Goal: Task Accomplishment & Management: Manage account settings

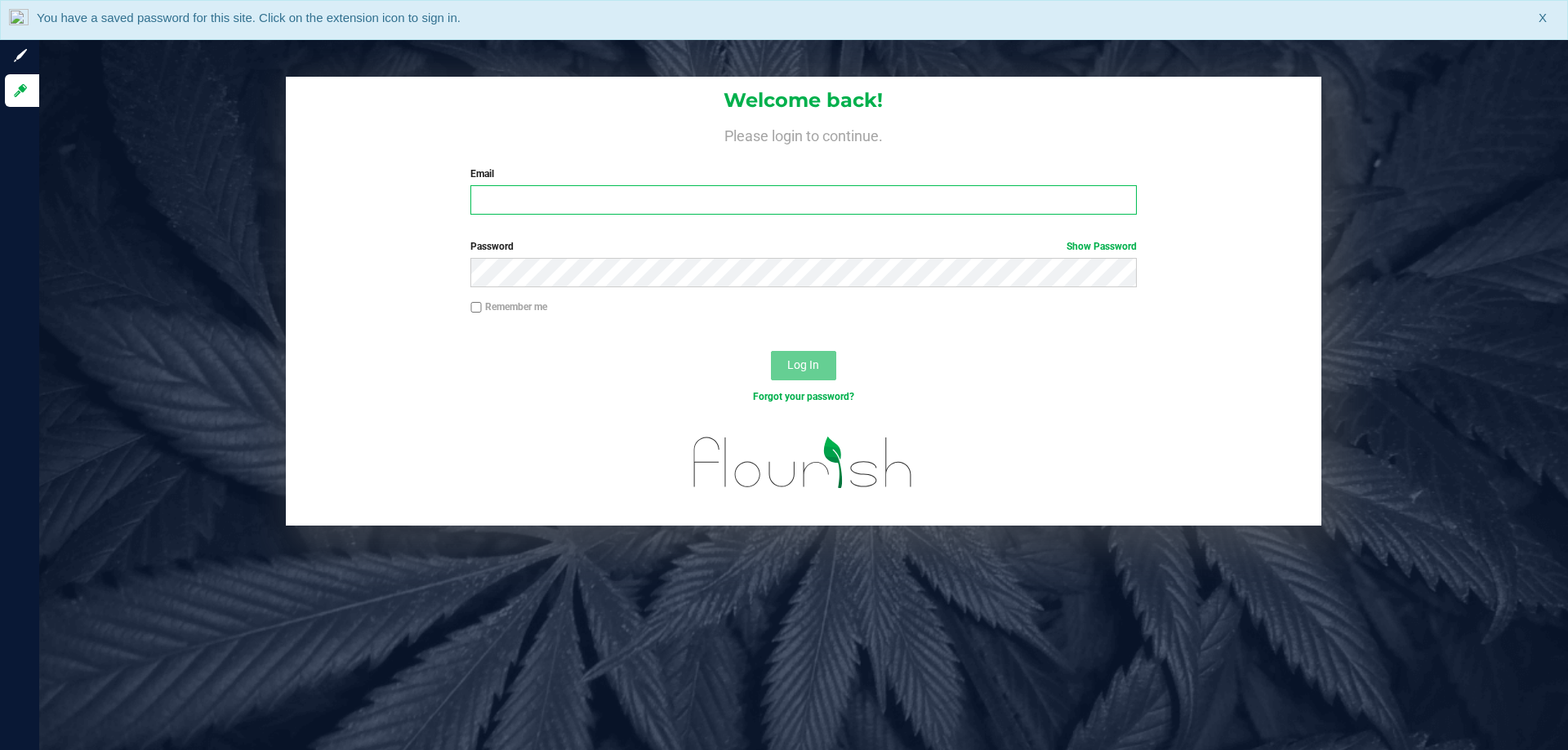
click at [550, 203] on input "Email" at bounding box center [802, 199] width 666 height 30
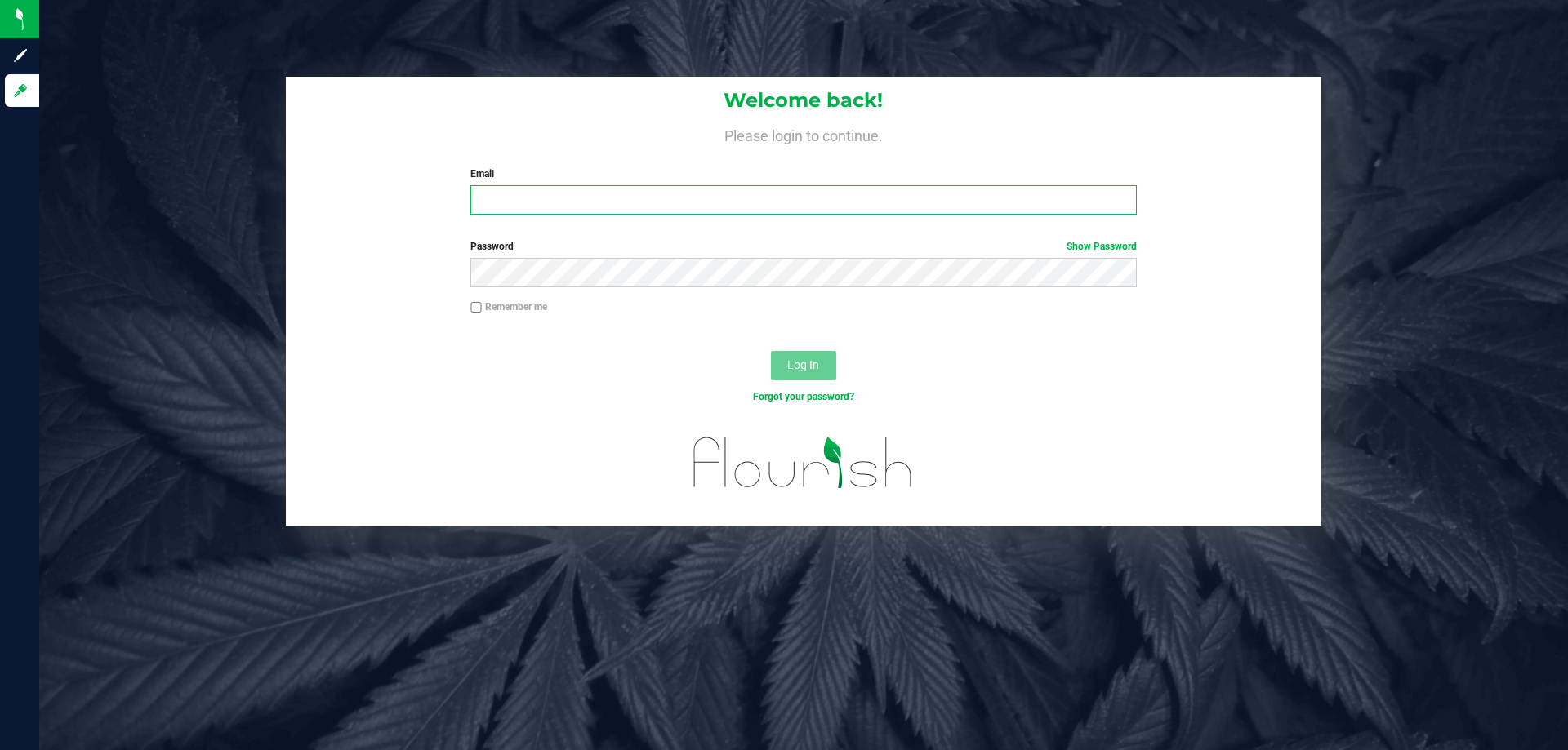
click at [541, 194] on input "Email" at bounding box center [802, 199] width 666 height 30
type input "lramos@liveparallel.com"
click at [771, 351] on button "Log In" at bounding box center [803, 366] width 66 height 30
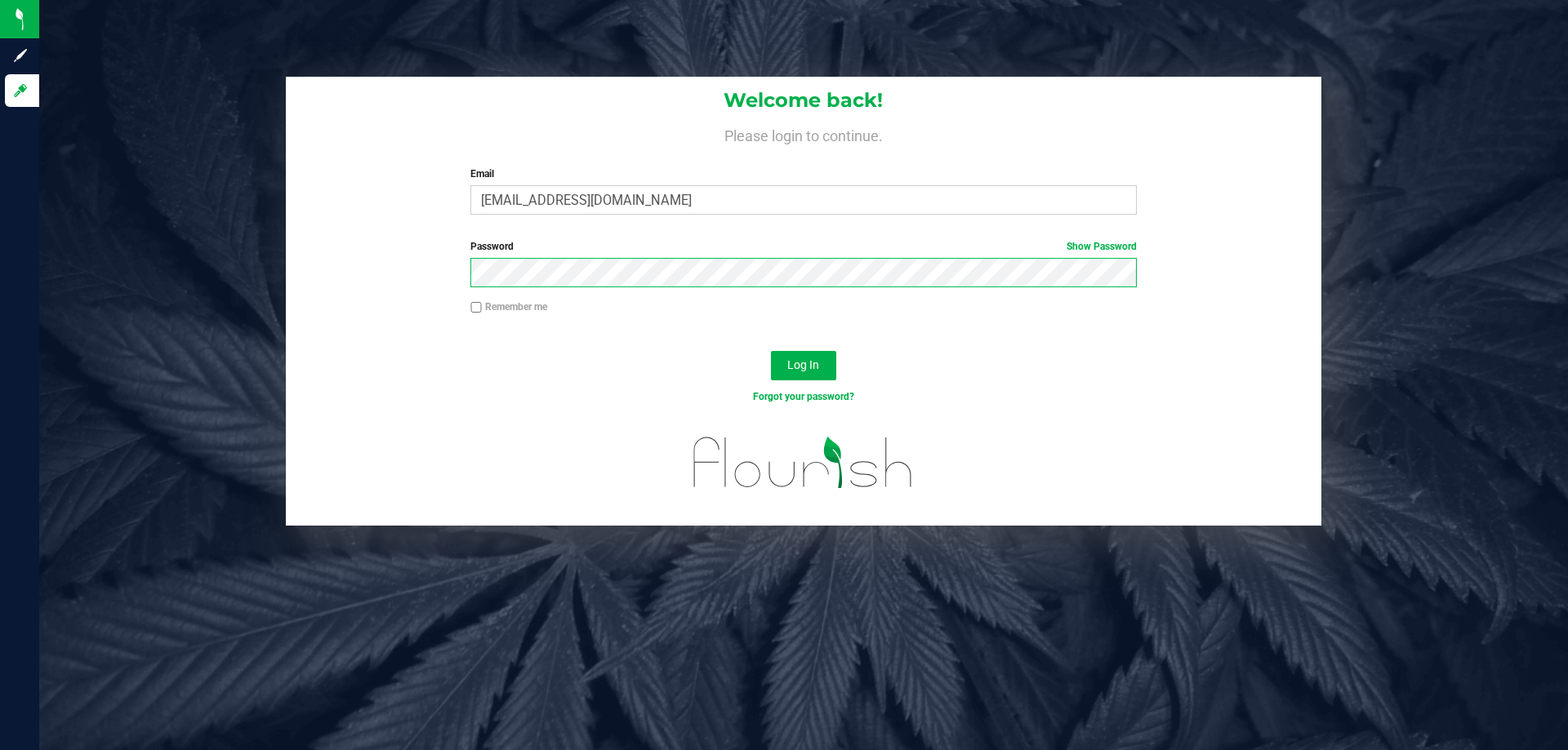
click at [771, 351] on button "Log In" at bounding box center [803, 366] width 66 height 30
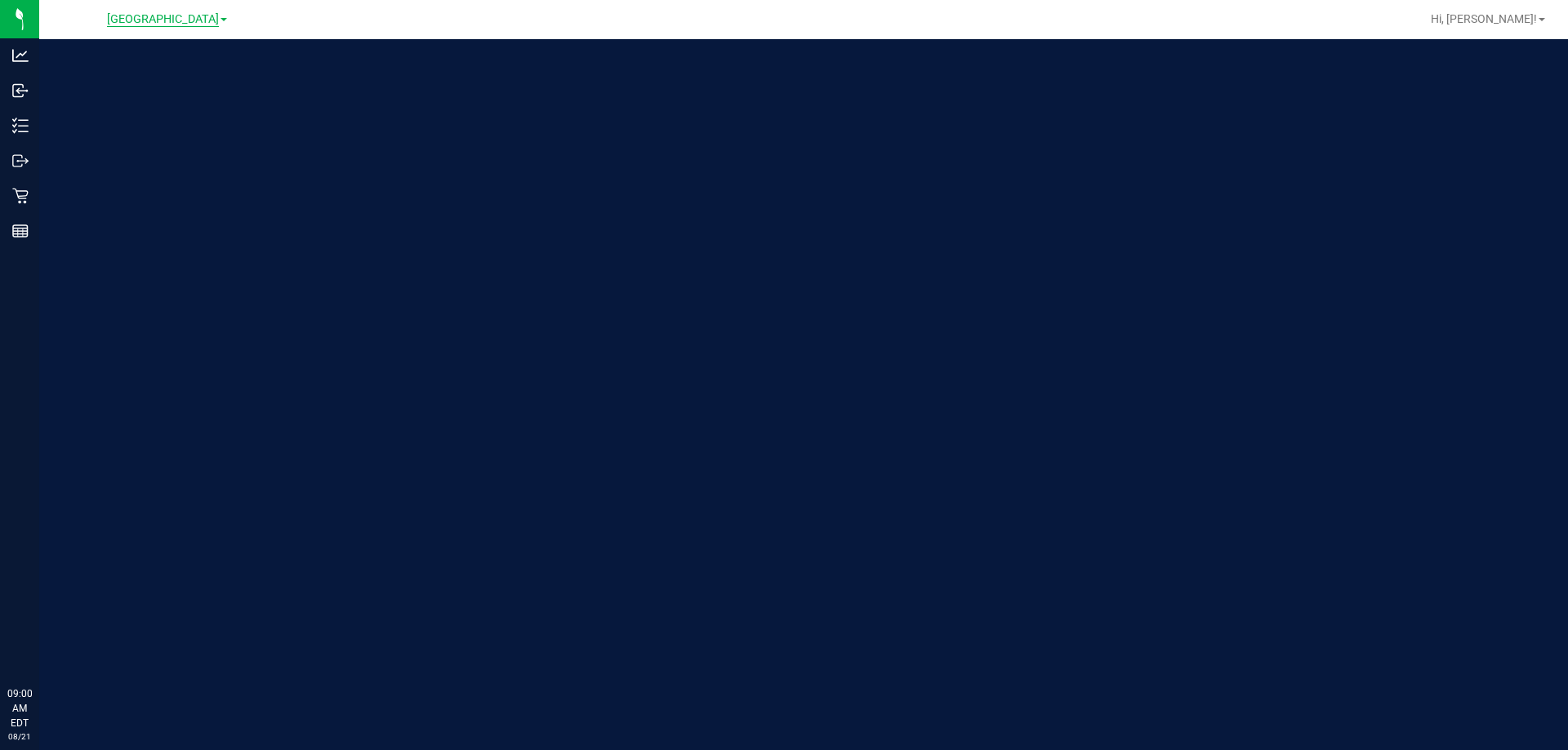
click at [169, 18] on span "Lakeland WC" at bounding box center [163, 20] width 111 height 14
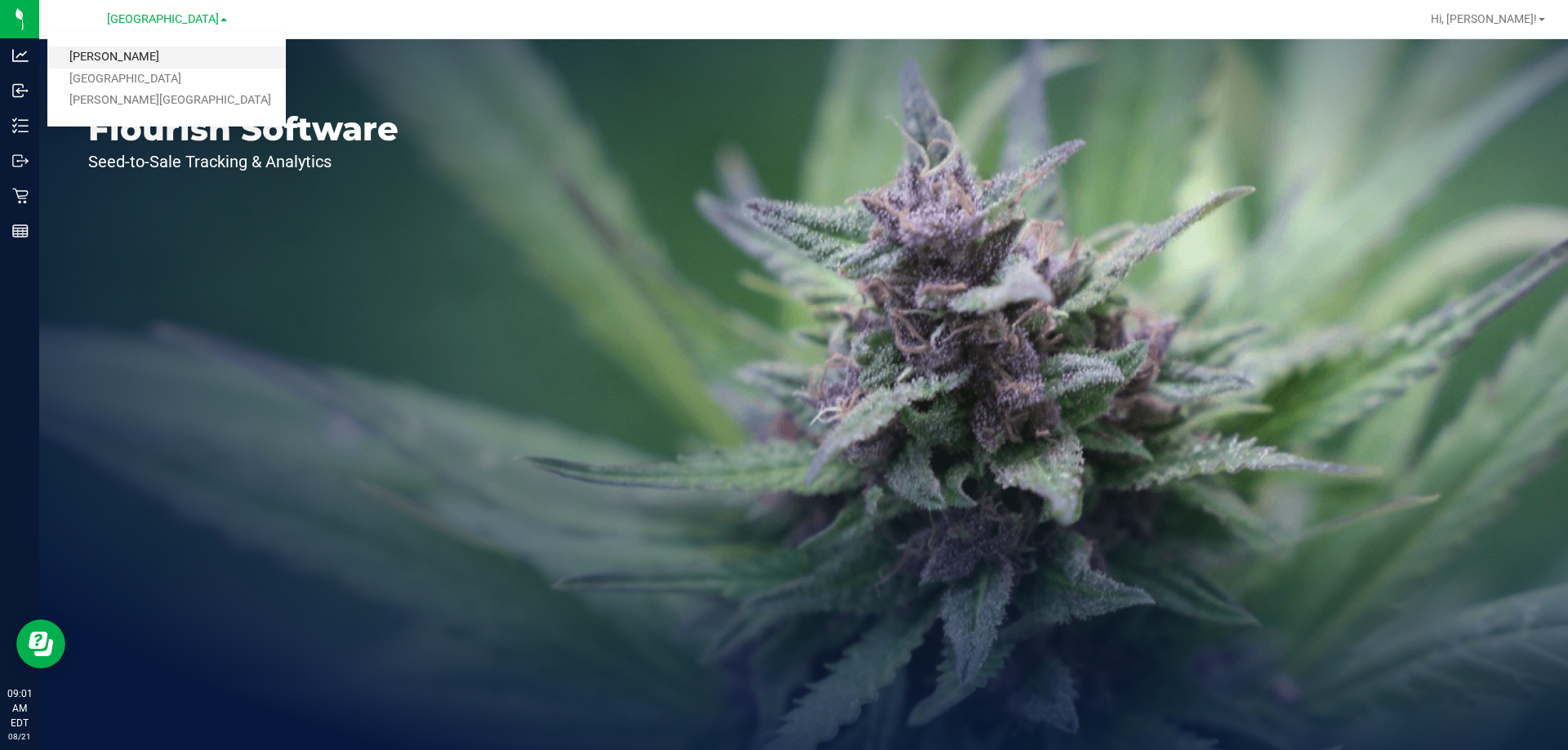
click at [107, 52] on link "Brandon WC" at bounding box center [166, 57] width 238 height 22
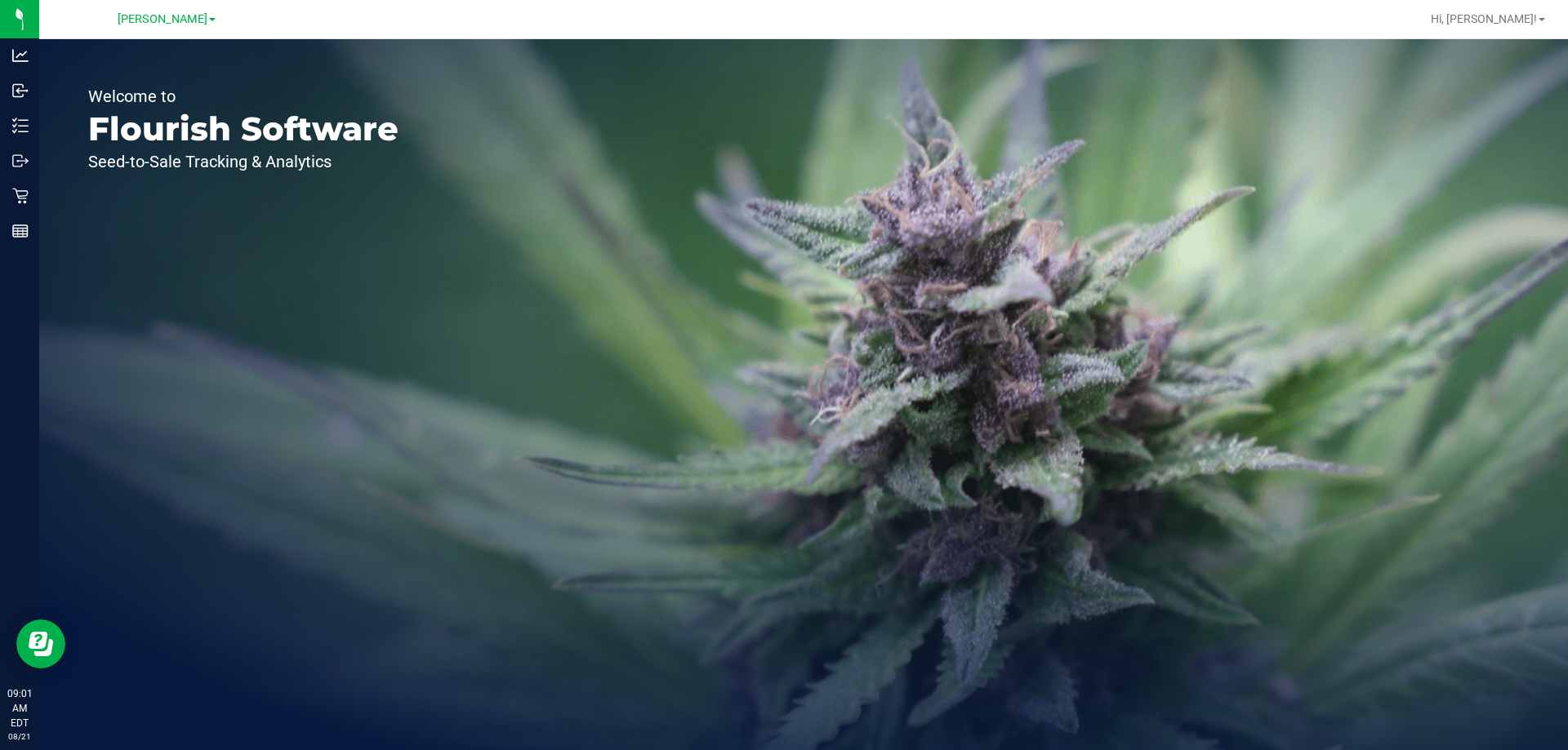
click at [531, 401] on div "Welcome to Flourish Software Seed-to-Sale Tracking & Analytics" at bounding box center [803, 394] width 1528 height 710
drag, startPoint x: 657, startPoint y: 666, endPoint x: 585, endPoint y: 505, distance: 176.4
click at [657, 665] on div "Welcome to Flourish Software Seed-to-Sale Tracking & Analytics" at bounding box center [803, 394] width 1528 height 710
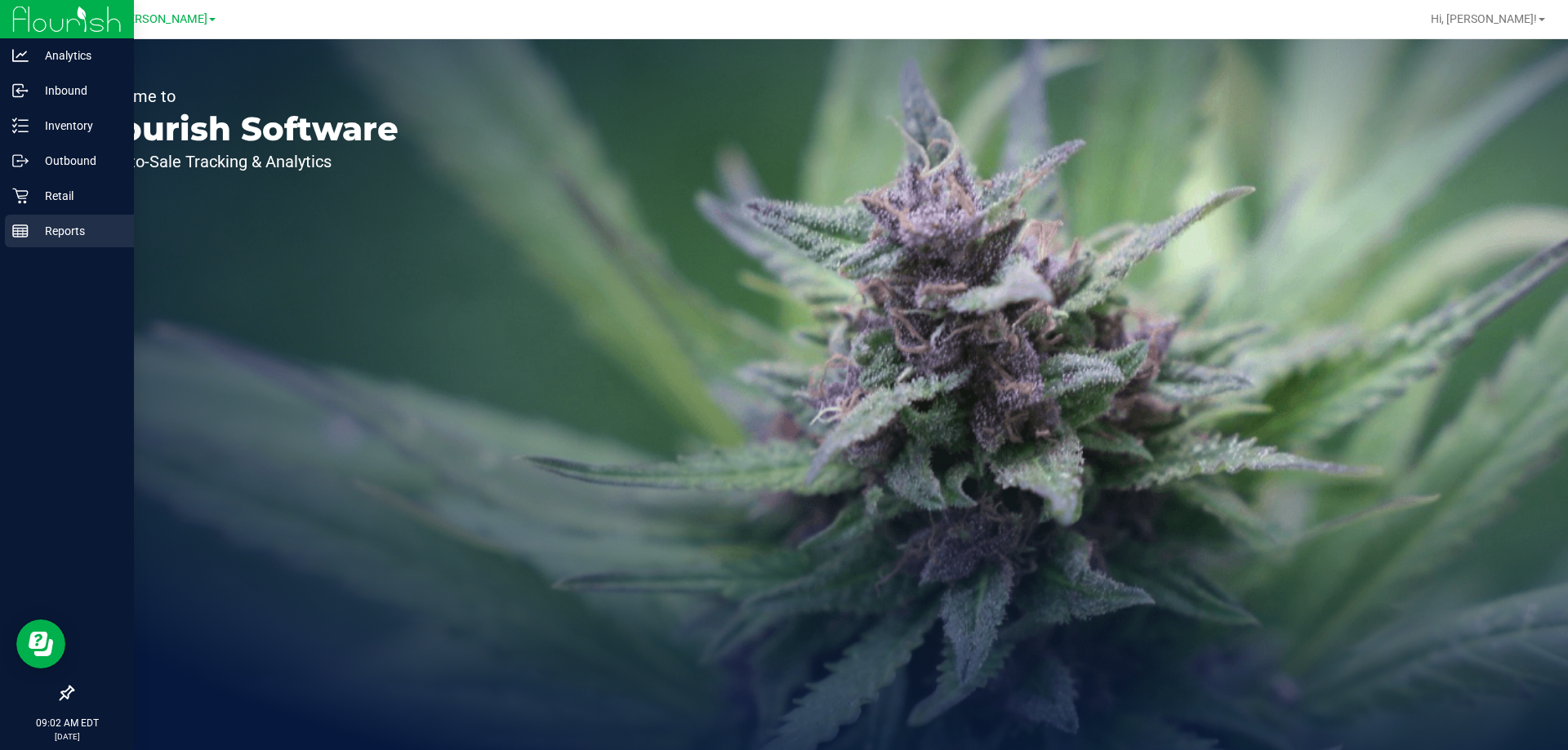
click at [54, 237] on p "Reports" at bounding box center [77, 231] width 98 height 20
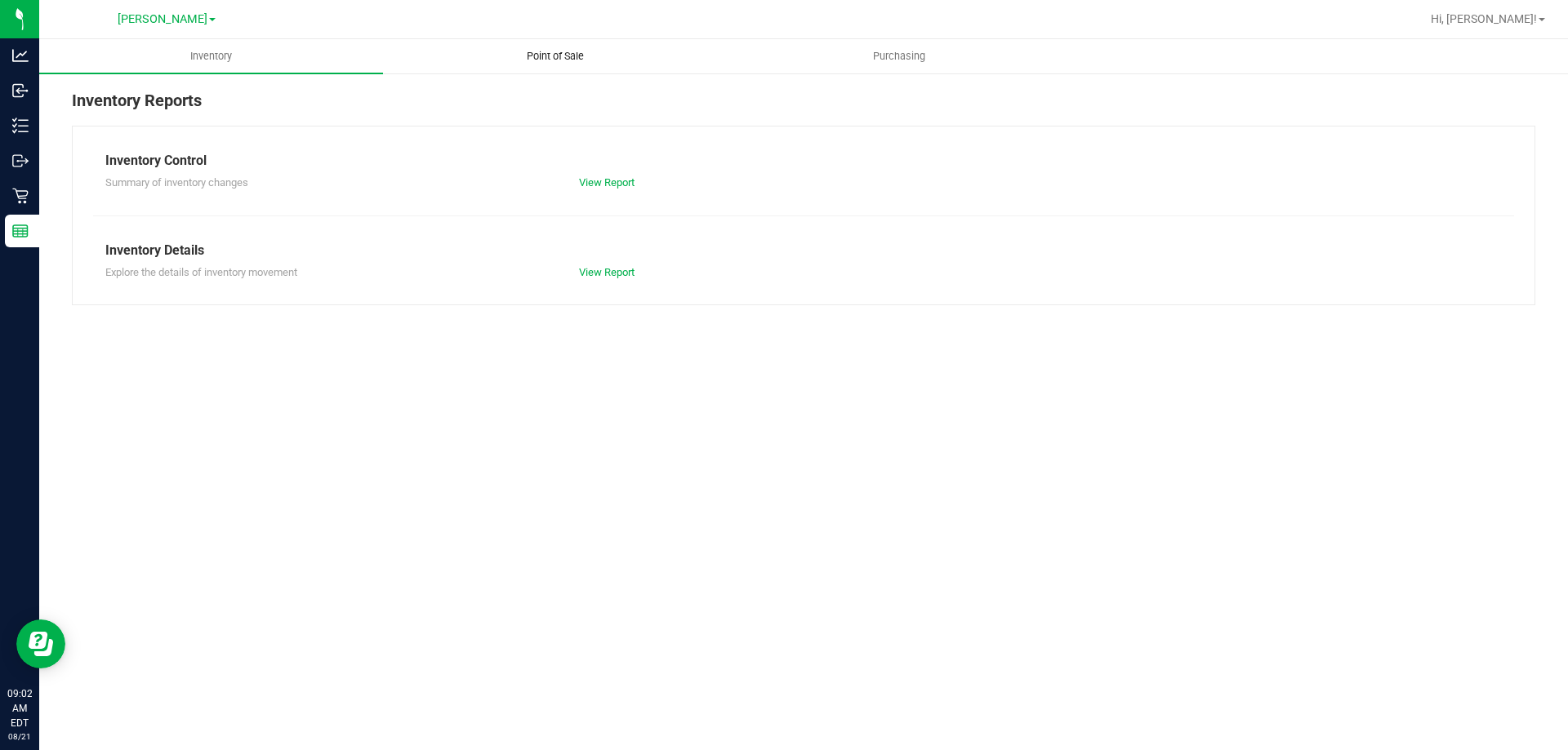
click at [562, 55] on span "Point of Sale" at bounding box center [555, 57] width 102 height 14
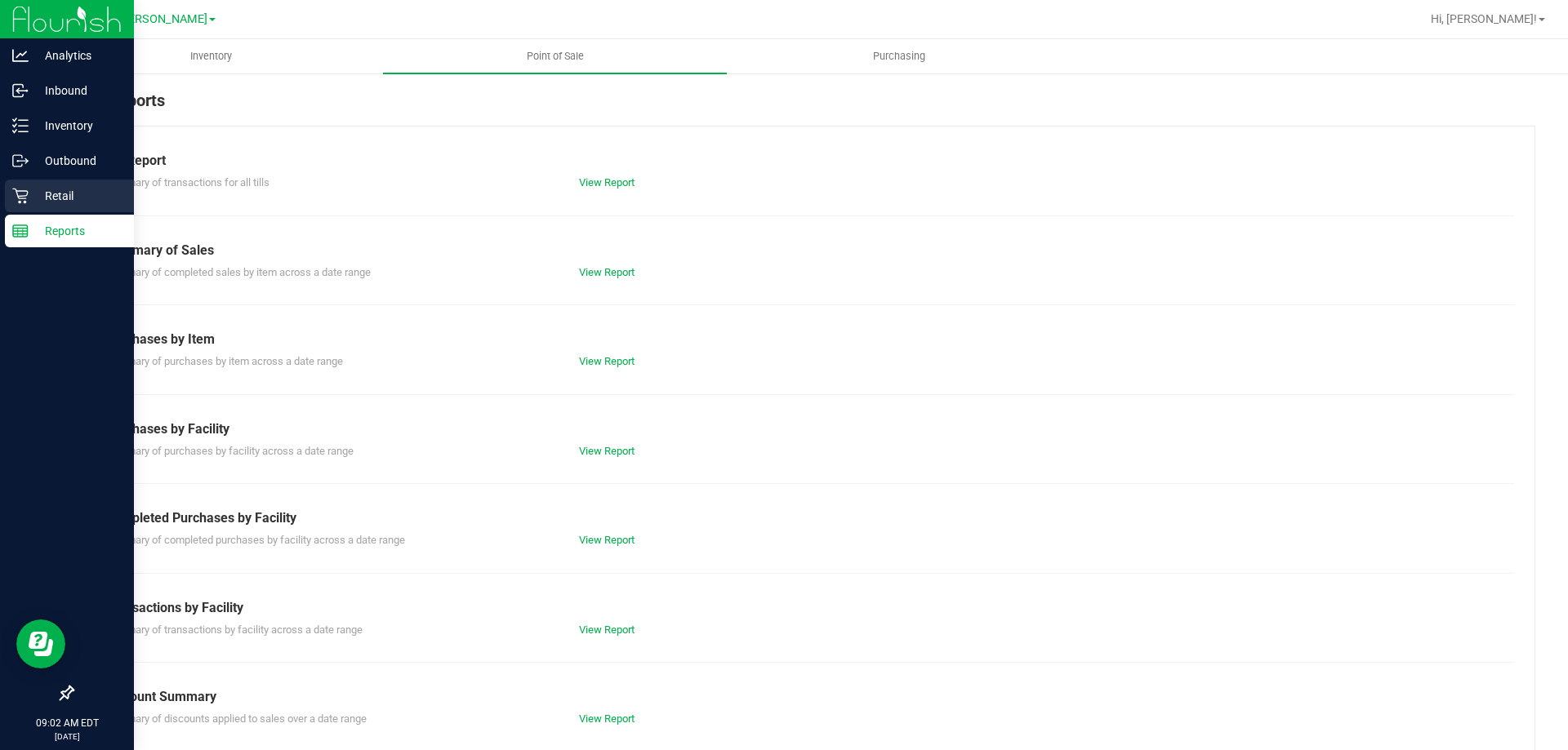
click at [72, 201] on p "Retail" at bounding box center [77, 196] width 98 height 20
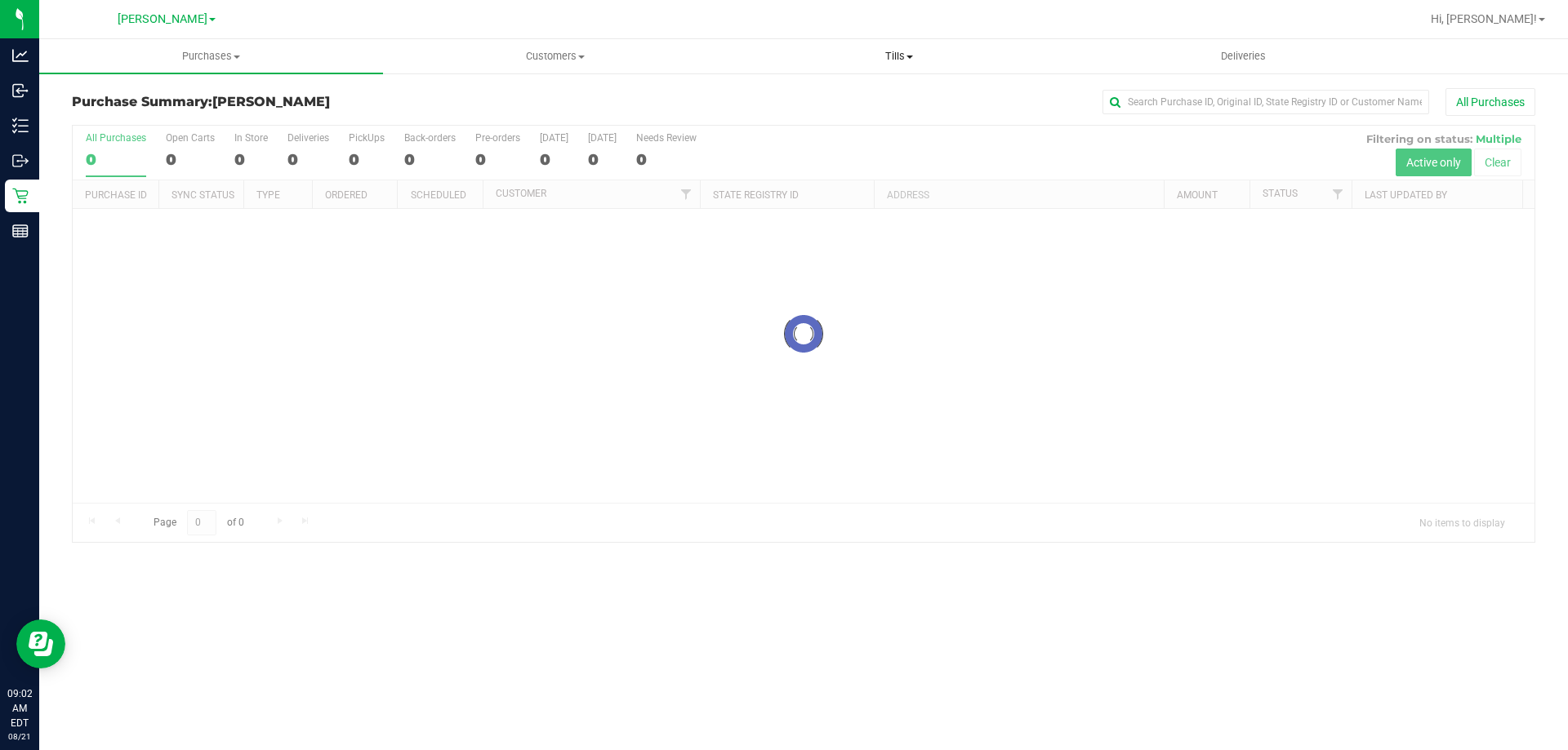
click at [898, 57] on span "Tills" at bounding box center [899, 57] width 342 height 14
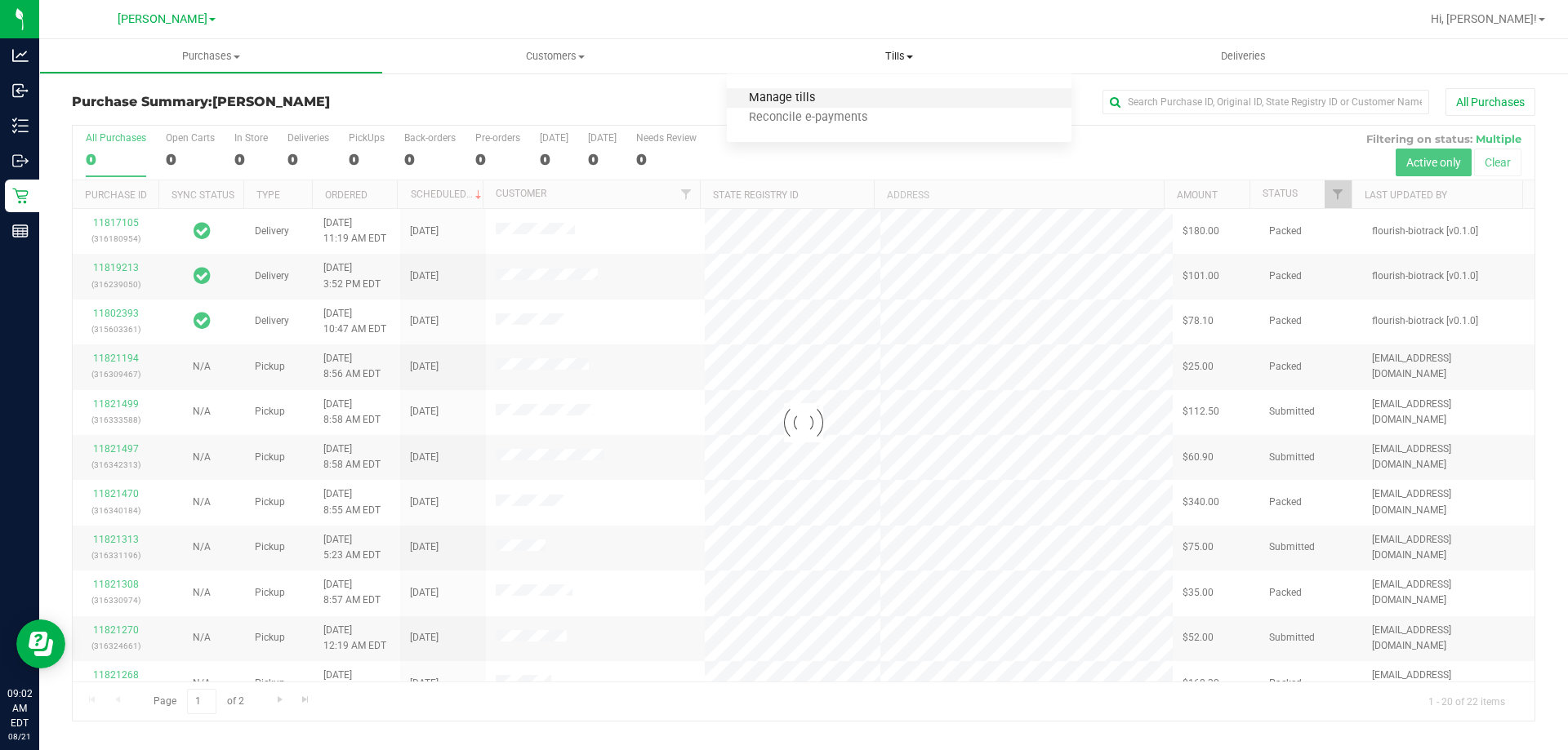
click at [807, 97] on span "Manage tills" at bounding box center [782, 98] width 111 height 13
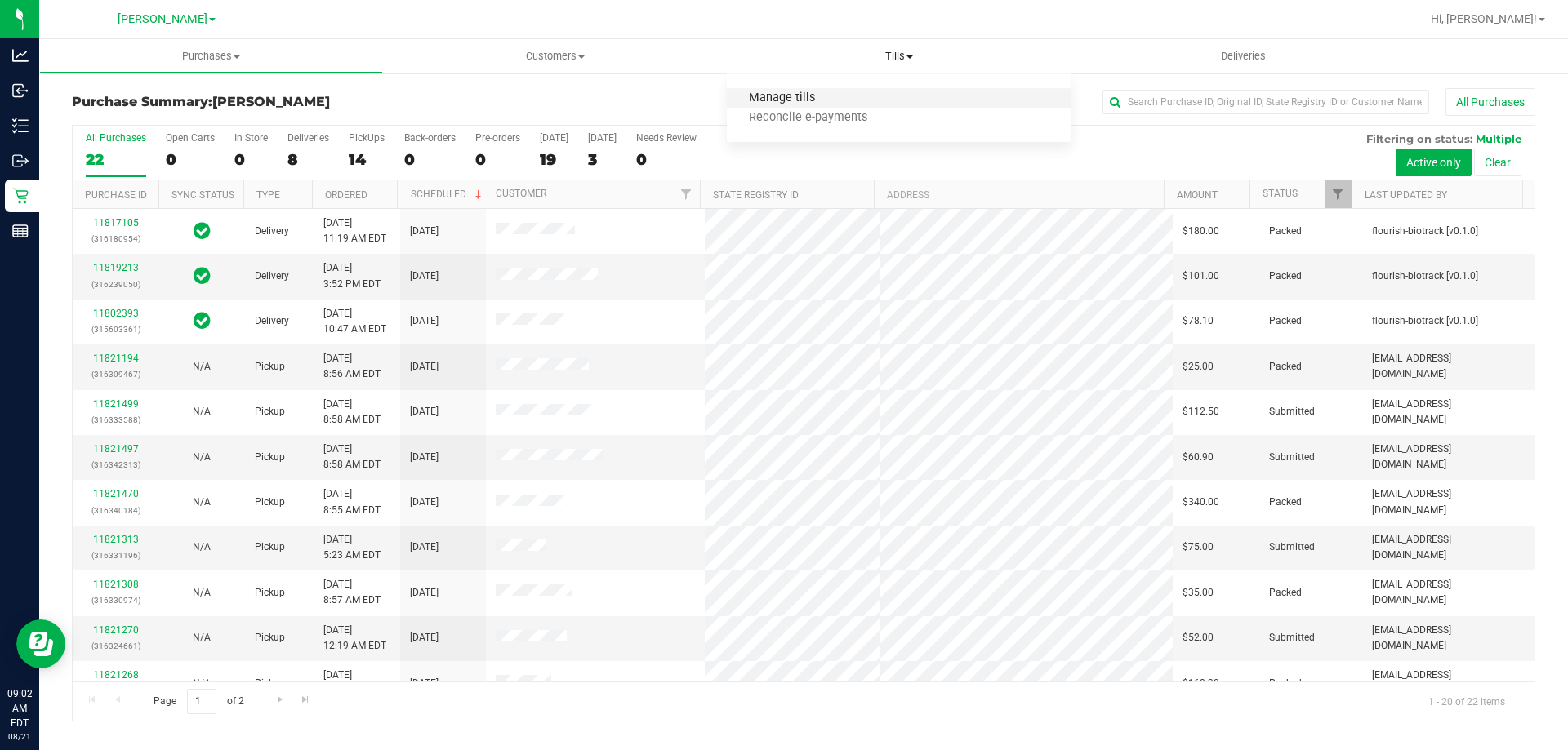
click at [751, 101] on span "Manage tills" at bounding box center [782, 98] width 111 height 13
